Goal: Task Accomplishment & Management: Use online tool/utility

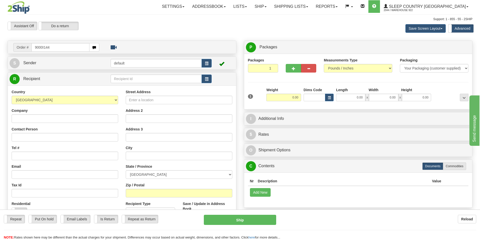
type input "9000I144"
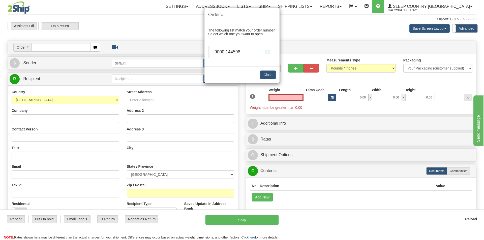
type input "0.00"
click at [62, 45] on div "Order # The following list match your order number Select which one you want to…" at bounding box center [242, 120] width 484 height 240
click at [237, 52] on span "9000I144598" at bounding box center [227, 51] width 26 height 5
click at [235, 53] on span "9000I144598" at bounding box center [227, 51] width 26 height 5
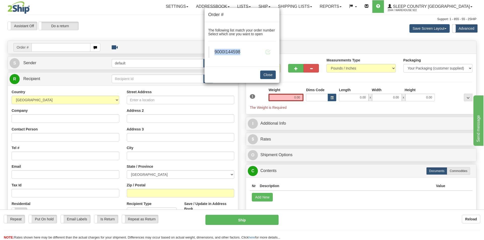
click at [235, 53] on span "9000I144598" at bounding box center [227, 51] width 26 height 5
click at [59, 47] on div "Order # The following list match your order number Select which one you want to…" at bounding box center [242, 120] width 484 height 240
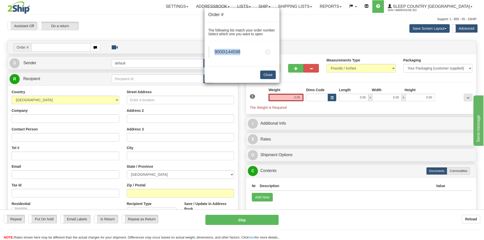
copy span "9000I144598"
drag, startPoint x: 266, startPoint y: 75, endPoint x: 113, endPoint y: 53, distance: 155.1
click at [265, 75] on button "Close" at bounding box center [268, 75] width 16 height 9
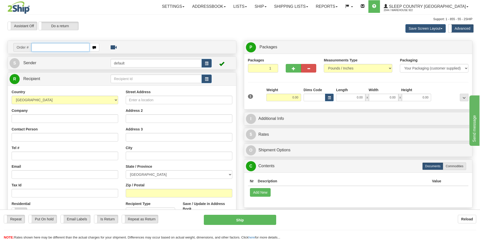
click at [55, 50] on input "text" at bounding box center [61, 47] width 58 height 9
paste input "9000I144598"
type input "9000I144598"
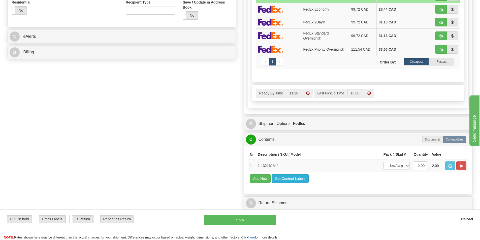
scroll to position [101, 0]
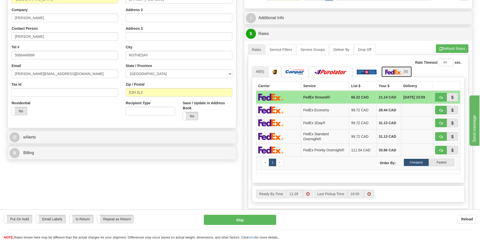
click at [396, 69] on link "(5)" at bounding box center [396, 71] width 31 height 11
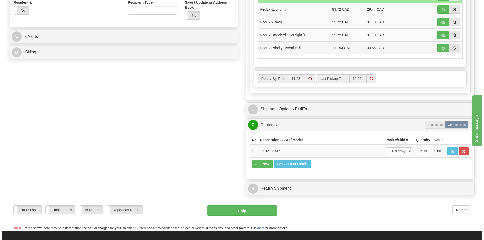
scroll to position [227, 0]
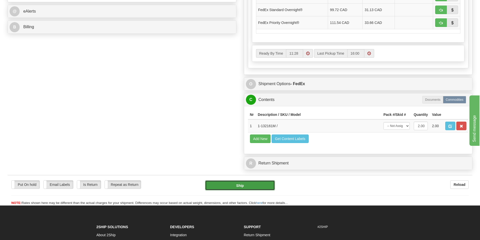
click at [242, 184] on button "Ship" at bounding box center [240, 185] width 70 height 10
type input "92"
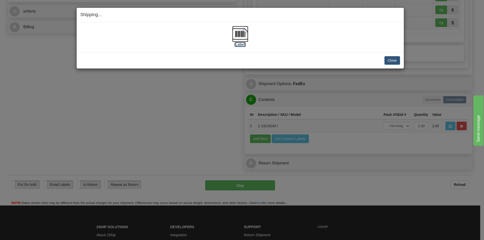
click at [239, 35] on img at bounding box center [240, 34] width 16 height 16
drag, startPoint x: 345, startPoint y: 39, endPoint x: 354, endPoint y: 40, distance: 8.4
click at [345, 39] on div "[Label]" at bounding box center [240, 37] width 320 height 22
drag, startPoint x: 394, startPoint y: 60, endPoint x: 262, endPoint y: 38, distance: 133.5
click at [394, 60] on button "Close" at bounding box center [392, 60] width 16 height 9
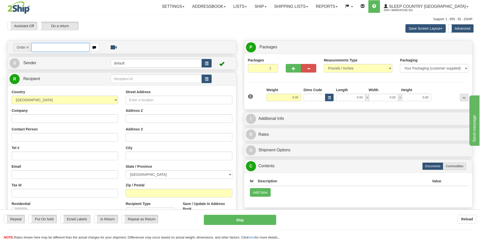
click at [53, 49] on input "text" at bounding box center [61, 47] width 58 height 9
type input "9000I145455"
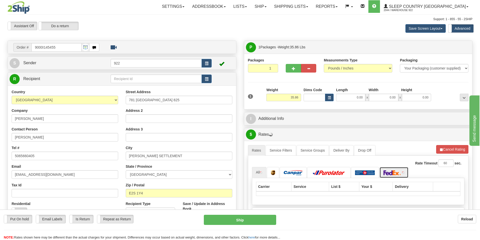
click at [391, 173] on img at bounding box center [393, 172] width 18 height 5
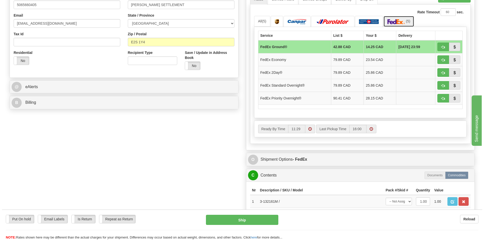
scroll to position [202, 0]
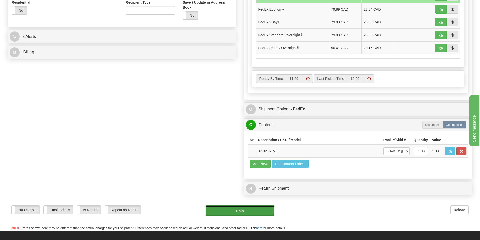
click at [250, 211] on button "Ship" at bounding box center [240, 211] width 70 height 10
type input "92"
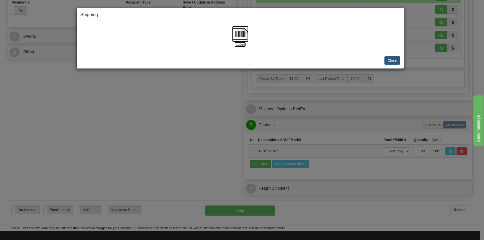
click at [240, 34] on img at bounding box center [240, 34] width 16 height 16
drag, startPoint x: 334, startPoint y: 39, endPoint x: 365, endPoint y: 59, distance: 37.0
click at [334, 39] on div "[Label]" at bounding box center [240, 37] width 320 height 22
click at [392, 59] on button "Close" at bounding box center [392, 60] width 16 height 9
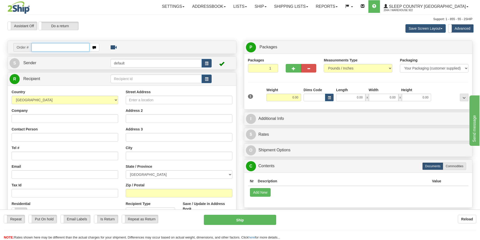
click at [61, 45] on input "text" at bounding box center [61, 47] width 58 height 9
type input "5900I145840"
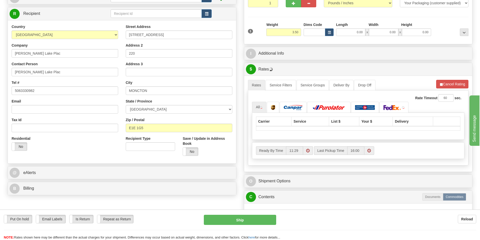
scroll to position [76, 0]
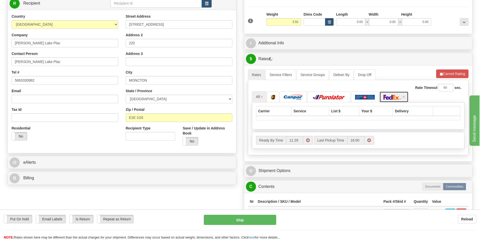
click at [398, 98] on img at bounding box center [393, 97] width 18 height 5
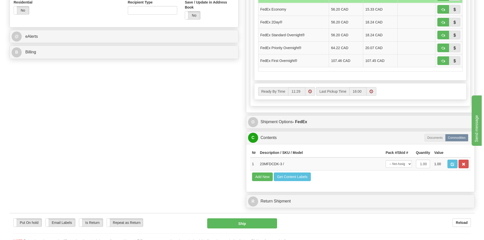
scroll to position [227, 0]
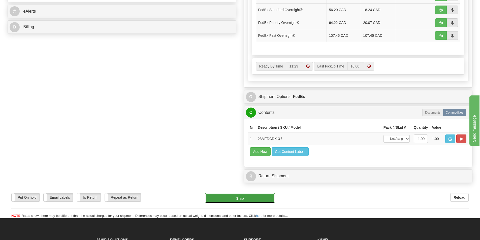
click at [251, 198] on button "Ship" at bounding box center [240, 198] width 70 height 10
type input "92"
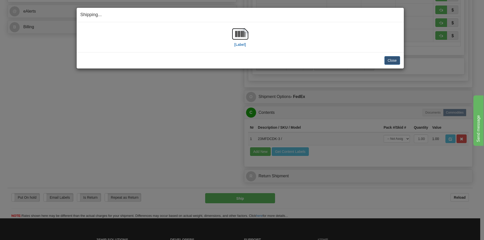
click at [307, 43] on div "[Label]" at bounding box center [240, 37] width 320 height 22
click at [235, 37] on img at bounding box center [240, 34] width 16 height 16
click at [338, 33] on div "[Label]" at bounding box center [240, 37] width 320 height 22
click at [392, 58] on button "Close" at bounding box center [392, 60] width 16 height 9
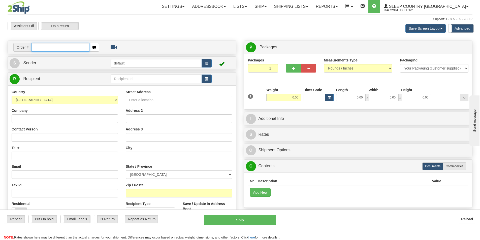
click at [57, 48] on input "text" at bounding box center [61, 47] width 58 height 9
type input "5900I145857"
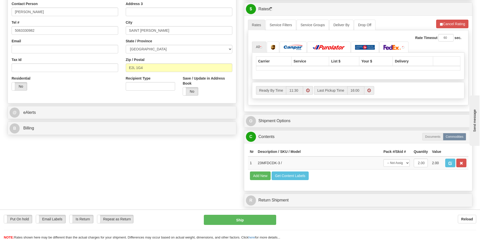
scroll to position [126, 0]
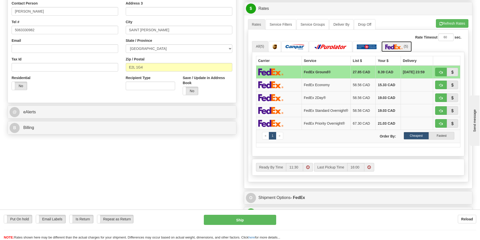
click at [397, 45] on img at bounding box center [394, 46] width 18 height 5
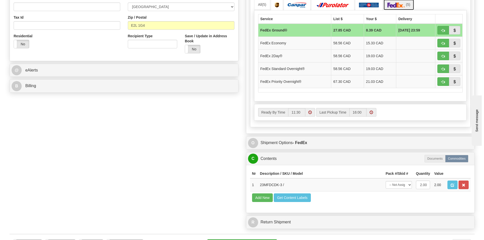
scroll to position [227, 0]
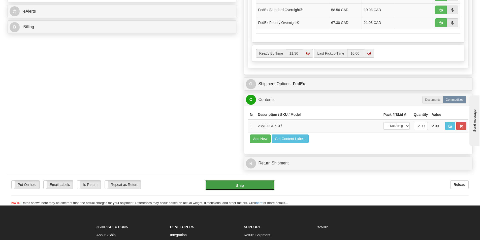
click at [259, 186] on button "Ship" at bounding box center [240, 185] width 70 height 10
type input "92"
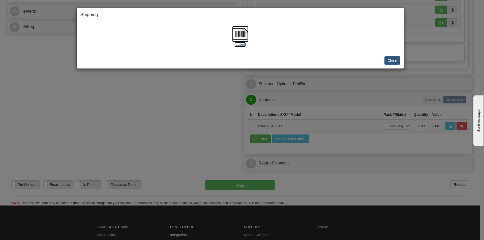
click at [241, 37] on img at bounding box center [240, 34] width 16 height 16
click at [330, 32] on div "[Label]" at bounding box center [240, 37] width 320 height 22
click at [395, 58] on button "Close" at bounding box center [392, 60] width 16 height 9
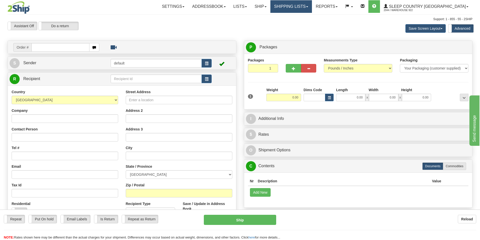
click at [312, 6] on link "Shipping lists" at bounding box center [291, 6] width 42 height 13
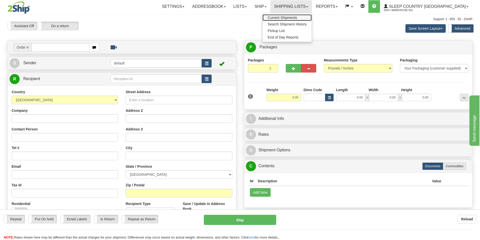
click at [297, 17] on span "Current Shipments" at bounding box center [282, 18] width 29 height 4
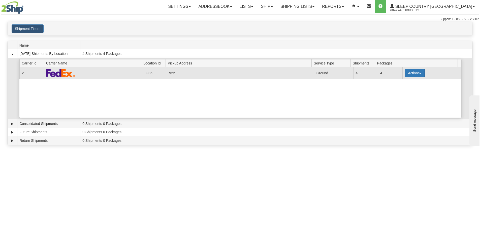
click at [418, 73] on button "Actions" at bounding box center [415, 73] width 20 height 9
click at [399, 108] on span "Print" at bounding box center [394, 109] width 10 height 4
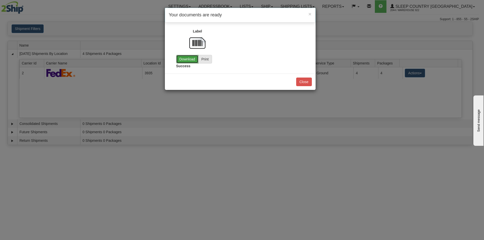
click at [191, 60] on link "Download" at bounding box center [187, 59] width 22 height 9
click at [297, 79] on button "Close" at bounding box center [304, 82] width 16 height 9
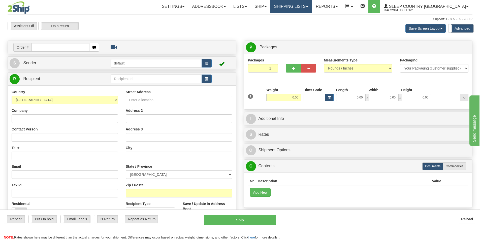
click at [312, 5] on link "Shipping lists" at bounding box center [291, 6] width 42 height 13
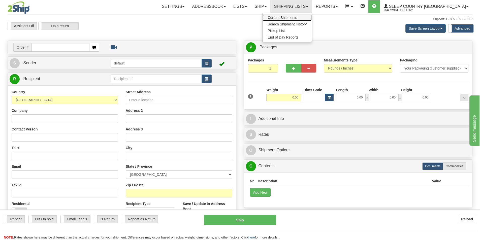
click at [297, 16] on span "Current Shipments" at bounding box center [282, 18] width 29 height 4
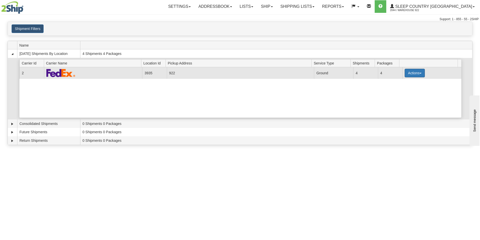
click at [419, 75] on button "Actions" at bounding box center [415, 73] width 20 height 9
click at [403, 84] on span "Details" at bounding box center [396, 83] width 14 height 4
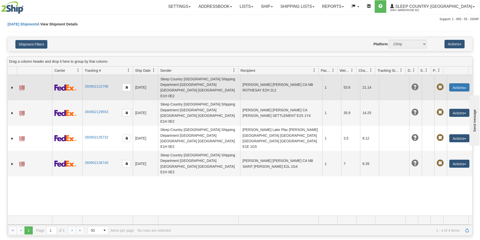
click at [464, 84] on button "Actions" at bounding box center [459, 87] width 20 height 8
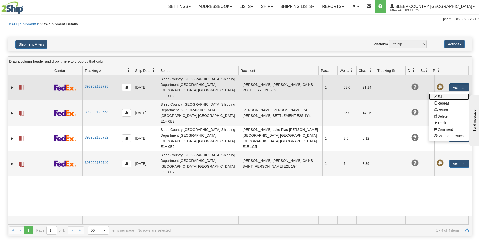
click at [441, 93] on link "Edit" at bounding box center [449, 96] width 40 height 7
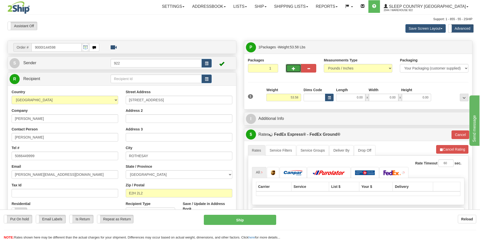
click at [294, 69] on span "button" at bounding box center [294, 68] width 4 height 3
type input "2"
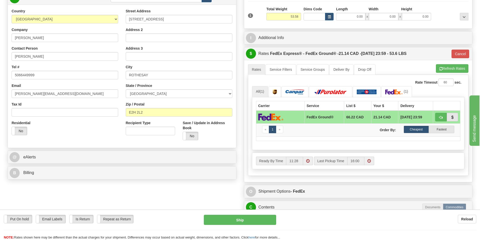
scroll to position [101, 0]
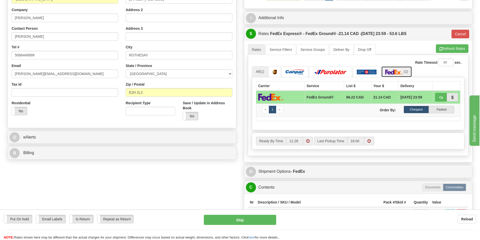
click at [398, 72] on img at bounding box center [394, 72] width 18 height 5
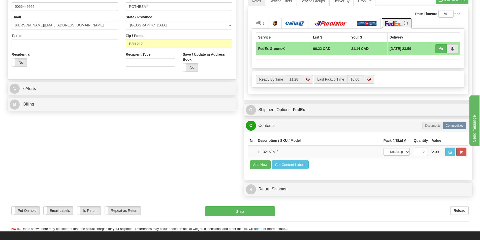
scroll to position [151, 0]
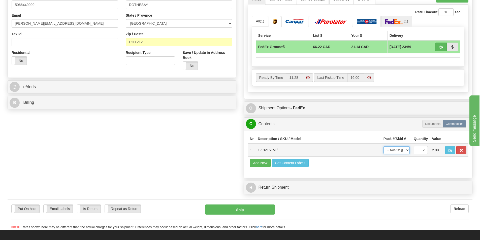
click at [406, 150] on select "-- Not Assigned -- Package 1 Package 2 Split" at bounding box center [397, 150] width 26 height 8
click at [384, 146] on select "-- Not Assigned -- Package 1 Package 2 Split" at bounding box center [397, 150] width 26 height 8
click at [409, 151] on select "-- Not Assigned -- Package 1 Package 2 Split" at bounding box center [397, 150] width 26 height 8
select select "SPLIT"
click at [384, 146] on select "-- Not Assigned -- Package 1 Package 2 Split" at bounding box center [397, 150] width 26 height 8
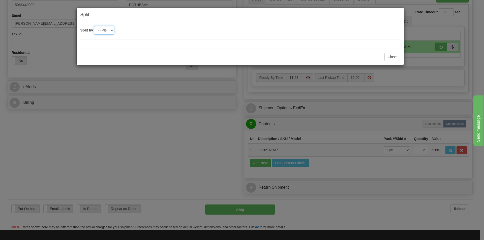
drag, startPoint x: 111, startPoint y: 30, endPoint x: 111, endPoint y: 34, distance: 4.3
click at [111, 30] on select "-- Please select -- 2" at bounding box center [104, 30] width 20 height 9
select select "2"
click at [94, 26] on select "-- Please select -- 2" at bounding box center [104, 30] width 20 height 9
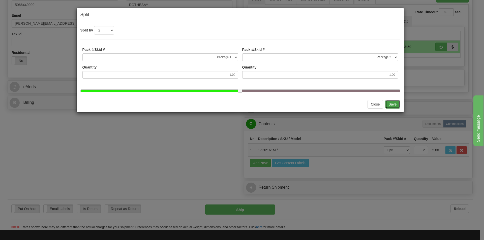
click at [393, 108] on button "Save" at bounding box center [392, 104] width 15 height 9
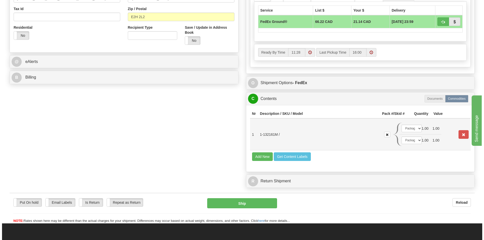
scroll to position [202, 0]
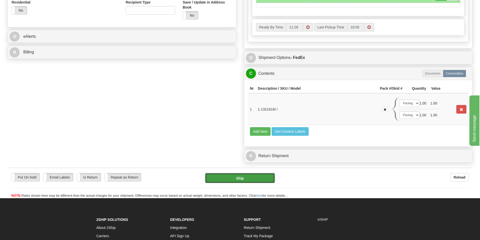
click at [228, 178] on button "Ship" at bounding box center [240, 178] width 70 height 10
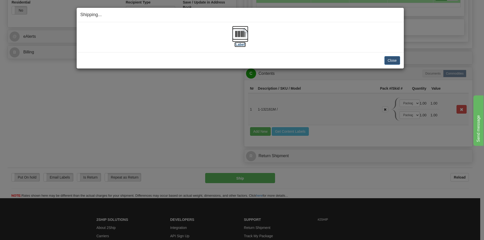
click at [240, 33] on img at bounding box center [240, 34] width 16 height 16
click at [389, 60] on button "Close" at bounding box center [392, 60] width 16 height 9
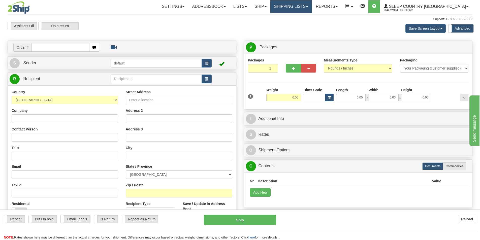
click at [312, 6] on link "Shipping lists" at bounding box center [291, 6] width 42 height 13
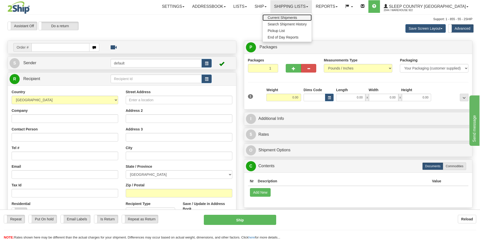
click at [297, 18] on span "Current Shipments" at bounding box center [282, 18] width 29 height 4
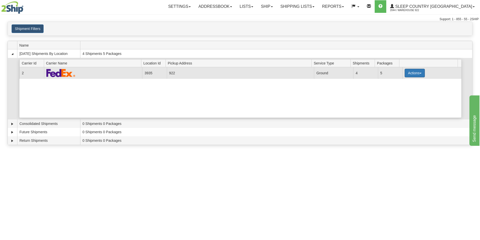
click at [415, 73] on button "Actions" at bounding box center [415, 73] width 20 height 9
click at [403, 83] on span "Details" at bounding box center [396, 83] width 14 height 4
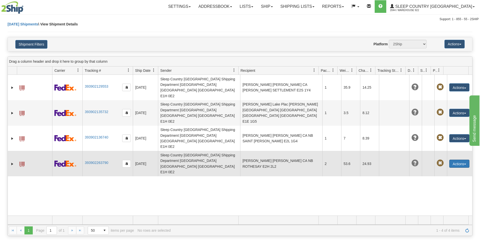
click at [456, 160] on button "Actions" at bounding box center [459, 164] width 20 height 8
click at [441, 170] on link "Edit" at bounding box center [449, 173] width 40 height 7
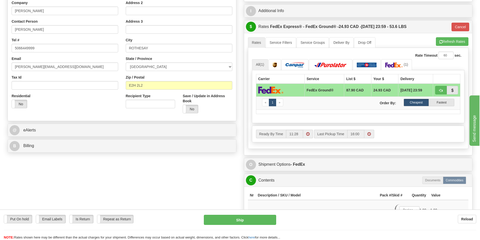
scroll to position [126, 0]
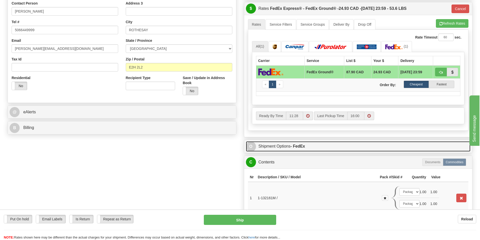
click at [287, 147] on link "O Shipment Options - FedEx" at bounding box center [358, 146] width 225 height 10
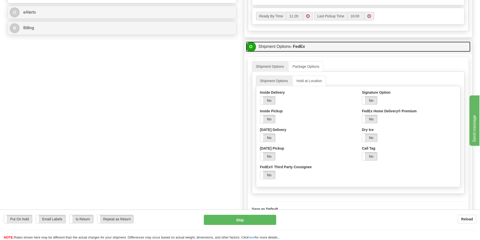
scroll to position [227, 0]
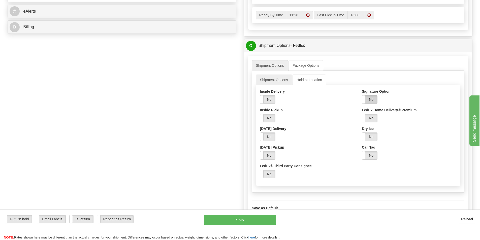
click at [372, 100] on label "No" at bounding box center [369, 100] width 15 height 8
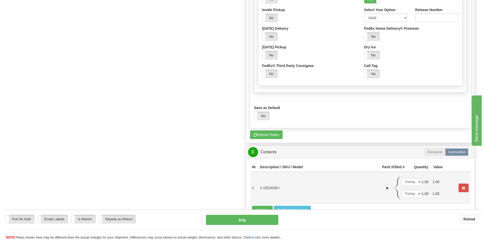
scroll to position [328, 0]
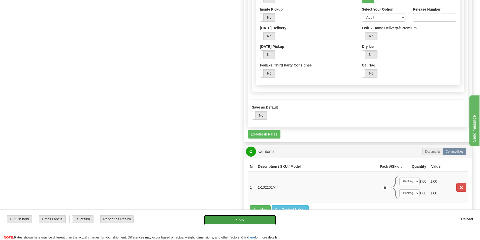
click at [254, 219] on button "Ship" at bounding box center [240, 220] width 72 height 10
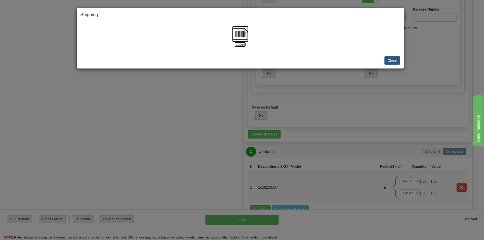
click at [239, 32] on img at bounding box center [240, 34] width 16 height 16
